Goal: Book appointment/travel/reservation

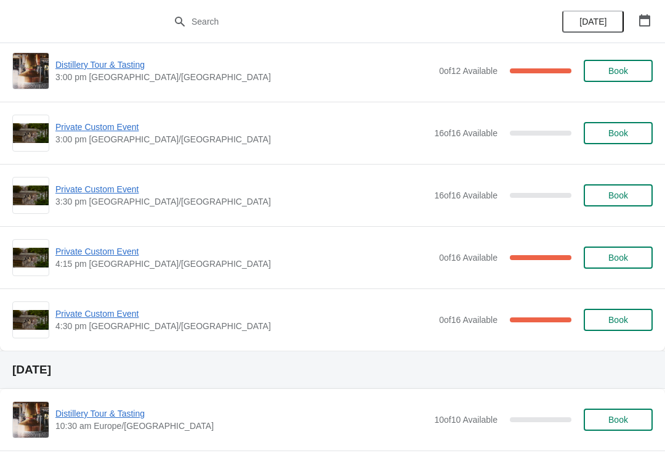
scroll to position [272, 0]
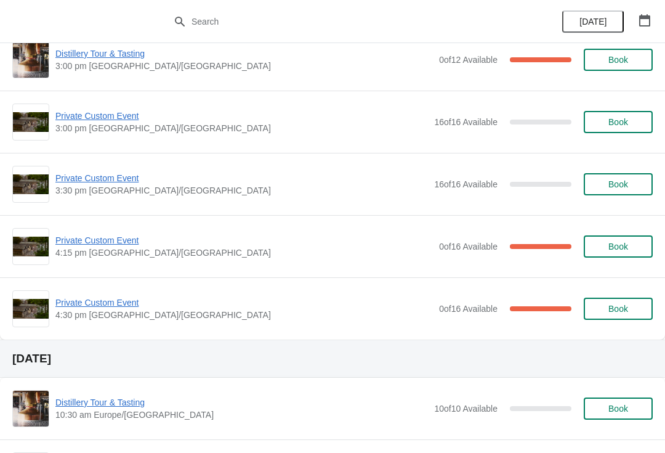
click at [121, 243] on span "Private Custom Event" at bounding box center [243, 240] width 377 height 12
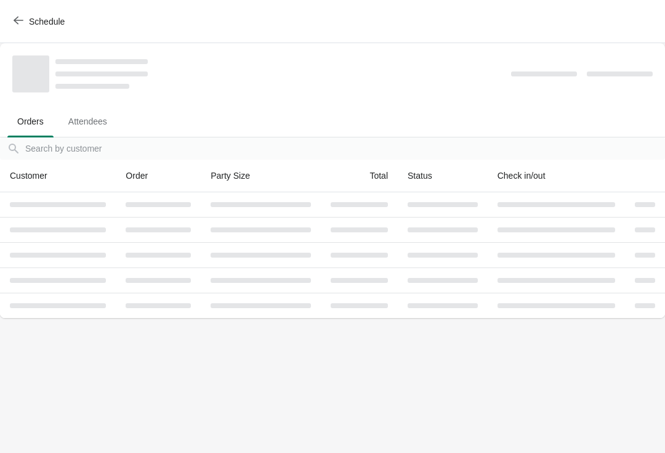
scroll to position [0, 0]
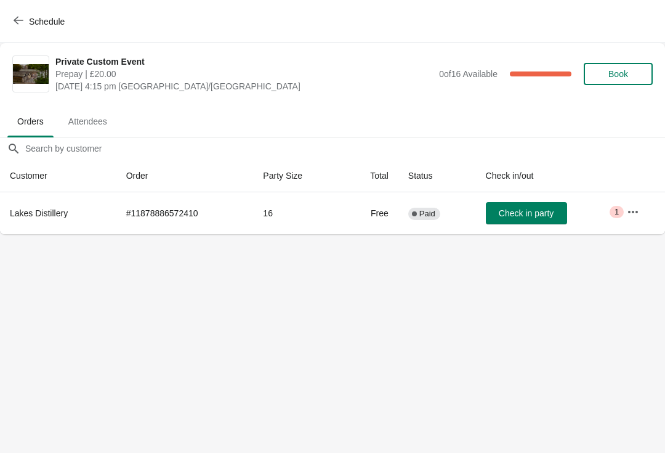
click at [627, 208] on button "button" at bounding box center [633, 212] width 22 height 22
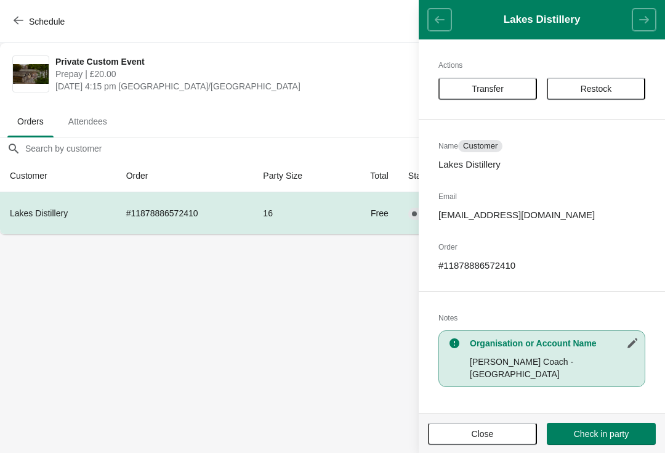
click at [497, 423] on button "Close" at bounding box center [482, 433] width 109 height 22
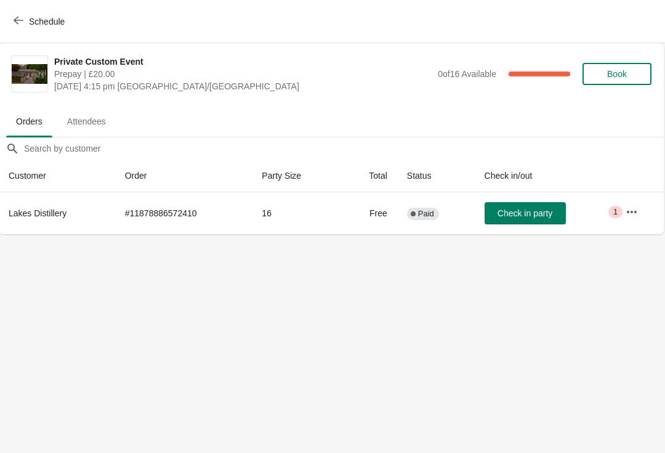
scroll to position [0, 1]
click at [18, 15] on icon "button" at bounding box center [19, 20] width 10 height 10
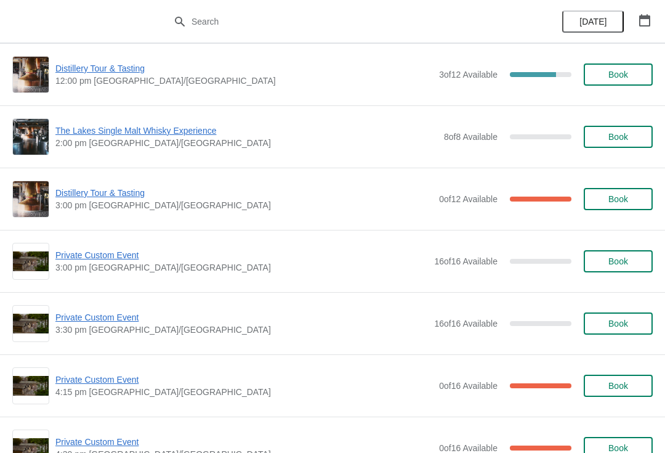
scroll to position [133, 0]
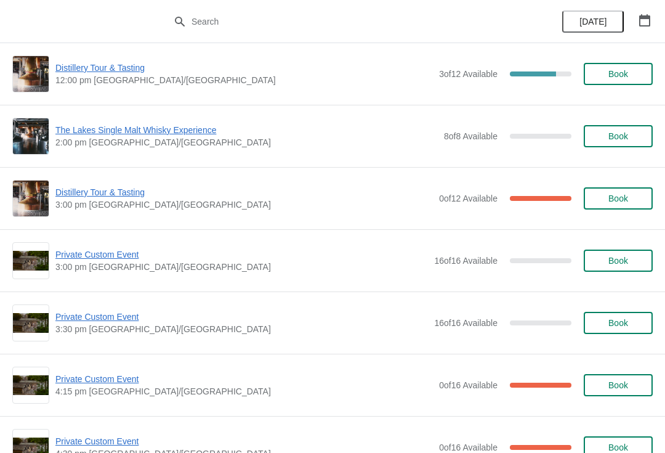
click at [124, 249] on span "Private Custom Event" at bounding box center [241, 254] width 373 height 12
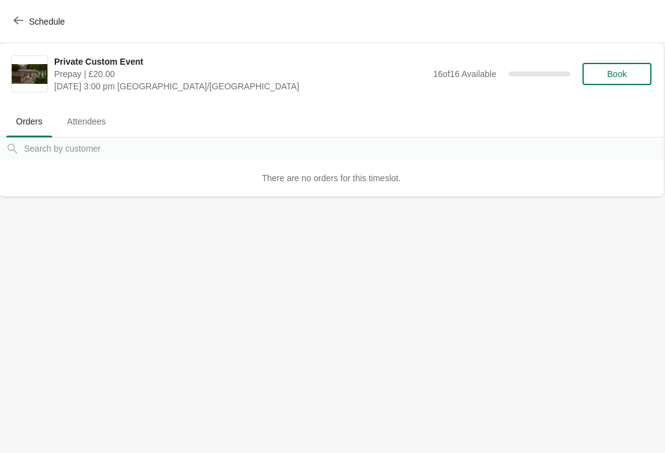
scroll to position [0, 1]
click at [17, 27] on button "Schedule" at bounding box center [40, 21] width 68 height 22
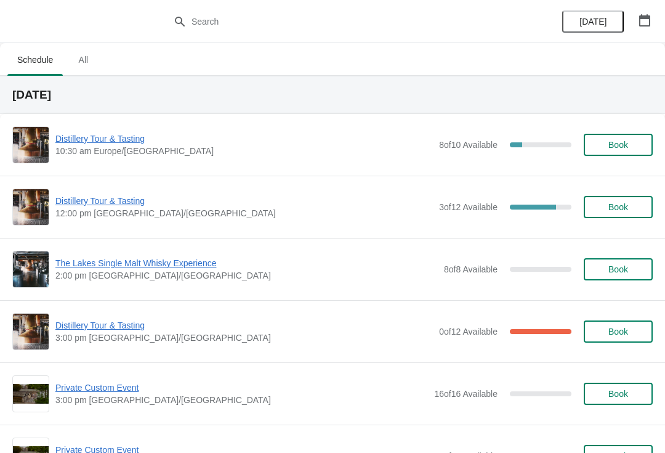
scroll to position [0, 0]
click at [115, 320] on span "Distillery Tour & Tasting" at bounding box center [243, 325] width 377 height 12
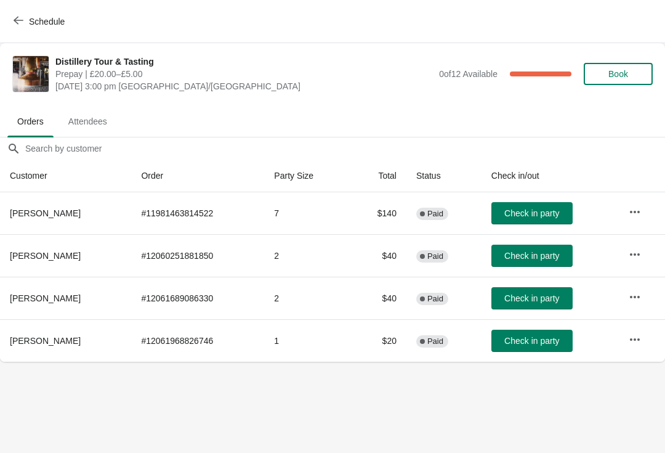
click at [23, 17] on span "Schedule" at bounding box center [40, 21] width 49 height 12
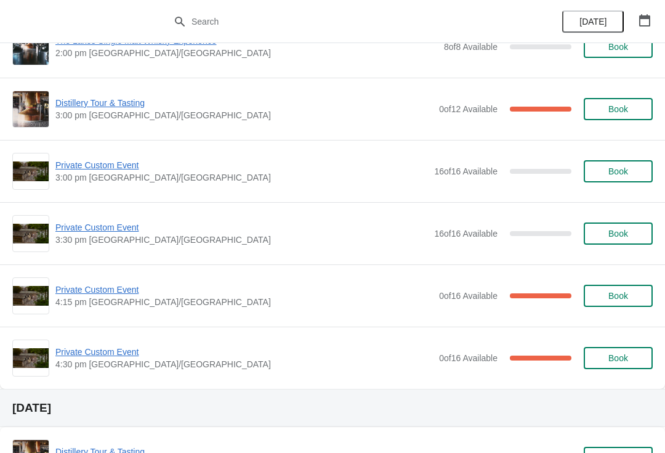
scroll to position [221, 0]
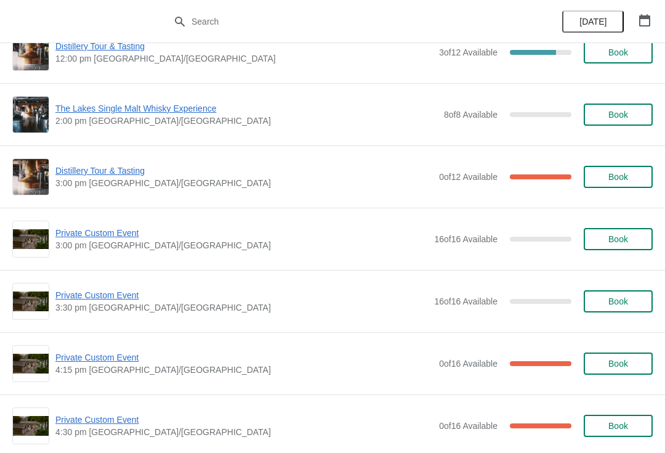
scroll to position [131, 0]
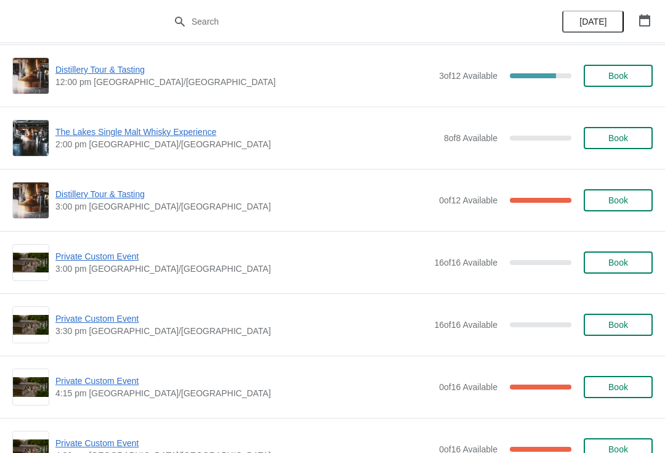
click at [123, 190] on span "Distillery Tour & Tasting" at bounding box center [243, 194] width 377 height 12
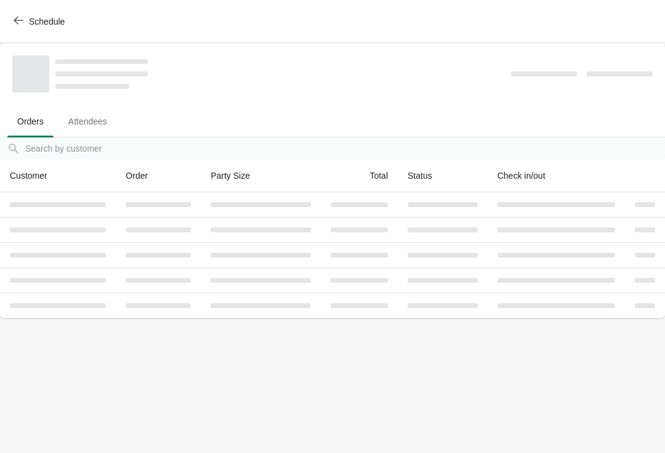
scroll to position [0, 0]
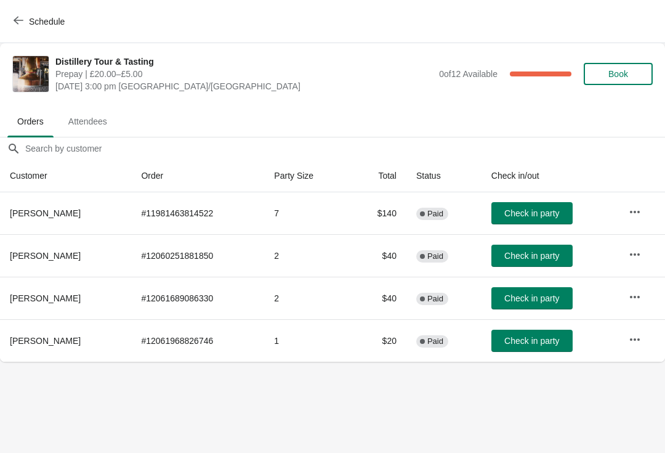
click at [18, 18] on icon "button" at bounding box center [19, 20] width 10 height 10
